Goal: Find specific page/section: Find specific page/section

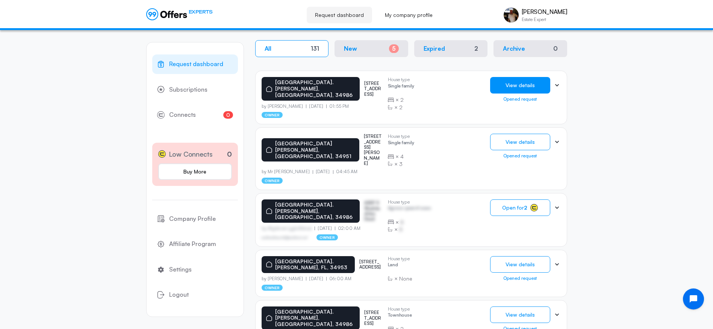
click at [516, 86] on button "View details" at bounding box center [520, 85] width 60 height 17
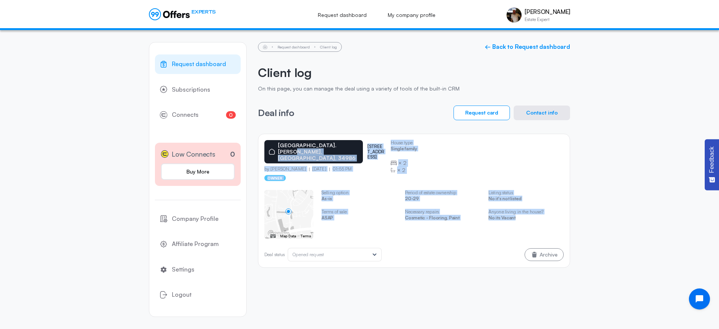
drag, startPoint x: 342, startPoint y: 140, endPoint x: 521, endPoint y: 213, distance: 193.0
click at [524, 214] on div "[GEOGRAPHIC_DATA]. [PERSON_NAME][GEOGRAPHIC_DATA] 201 nw [GEOGRAPHIC_DATA] pl b…" at bounding box center [414, 201] width 312 height 134
copy div "201 nw [GEOGRAPHIC_DATA] pl by [PERSON_NAME] [DATE] 01:55 PM owner House type S…"
click at [367, 147] on p "[STREET_ADDRESS]" at bounding box center [375, 152] width 17 height 16
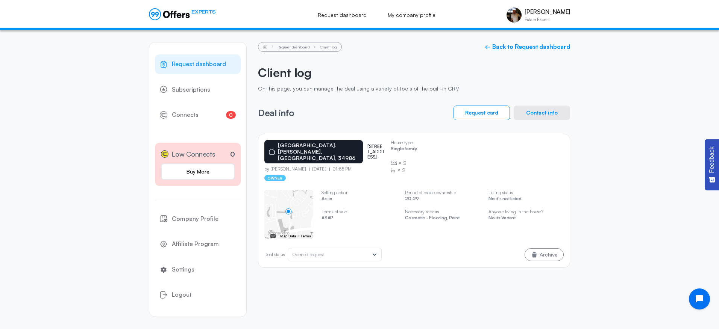
drag, startPoint x: 345, startPoint y: 141, endPoint x: 373, endPoint y: 146, distance: 28.7
click at [374, 146] on p "[STREET_ADDRESS]" at bounding box center [375, 152] width 17 height 16
drag, startPoint x: 373, startPoint y: 146, endPoint x: 363, endPoint y: 143, distance: 11.3
copy p "[STREET_ADDRESS]"
click at [536, 114] on button "Contact info" at bounding box center [542, 113] width 56 height 15
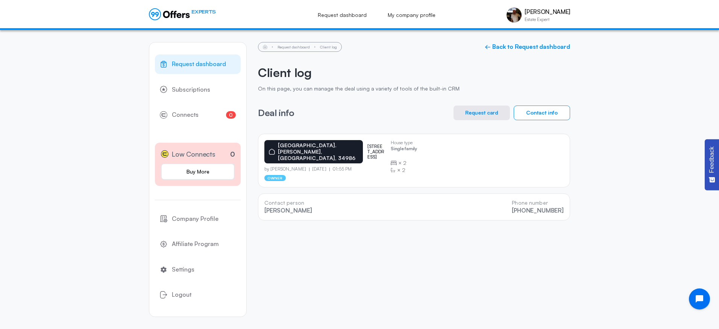
drag, startPoint x: 597, startPoint y: 92, endPoint x: 603, endPoint y: 91, distance: 5.8
click at [482, 114] on button "Request card" at bounding box center [482, 113] width 56 height 15
